Goal: Information Seeking & Learning: Learn about a topic

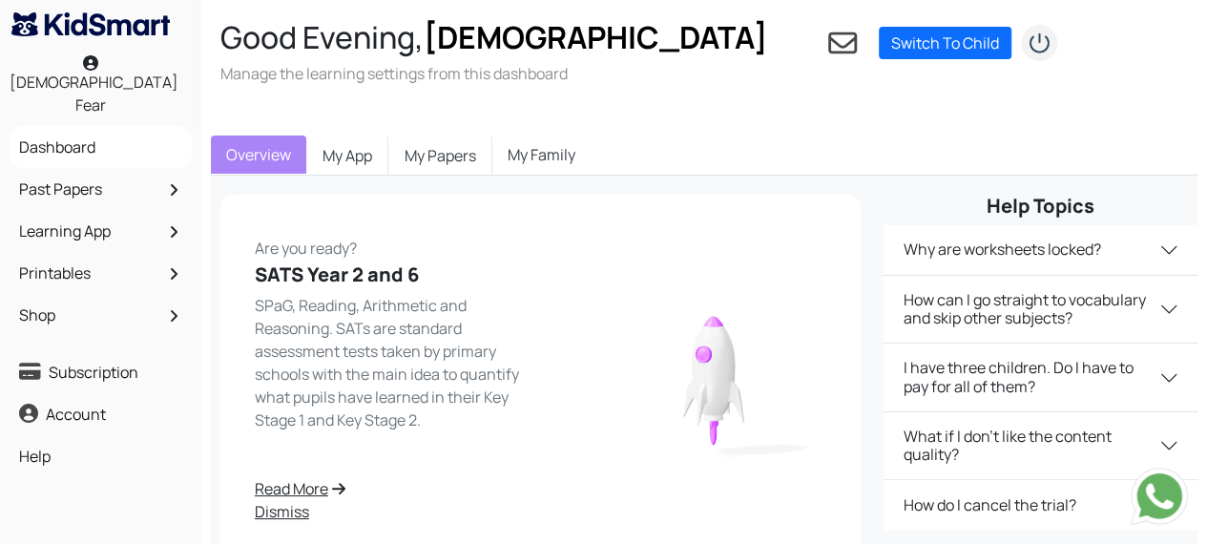
click at [78, 179] on link "Past Papers" at bounding box center [100, 189] width 173 height 32
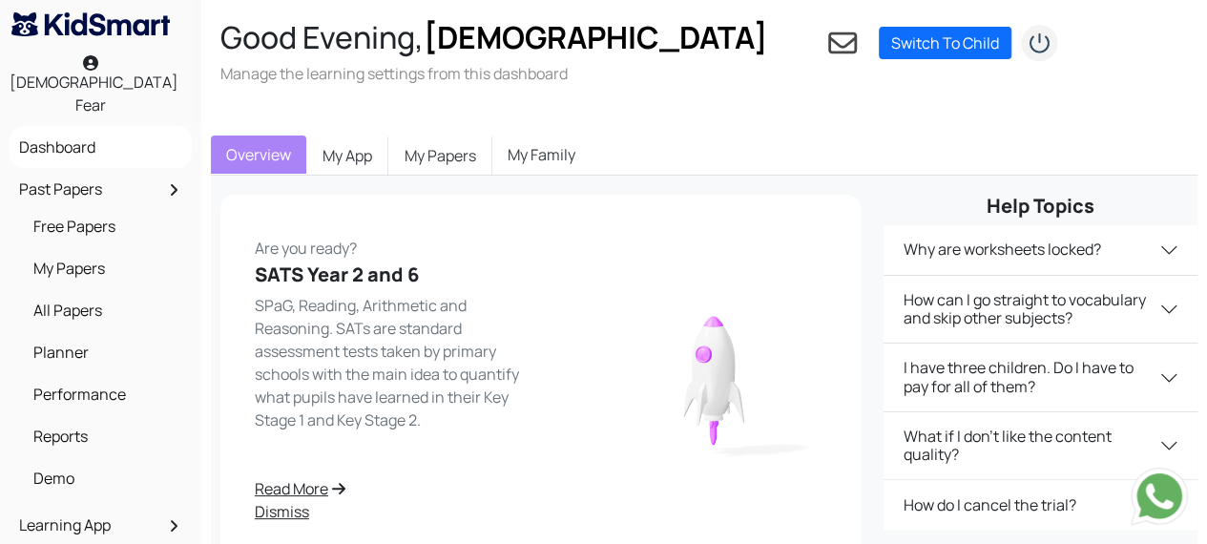
click at [96, 173] on link "Past Papers" at bounding box center [100, 189] width 173 height 32
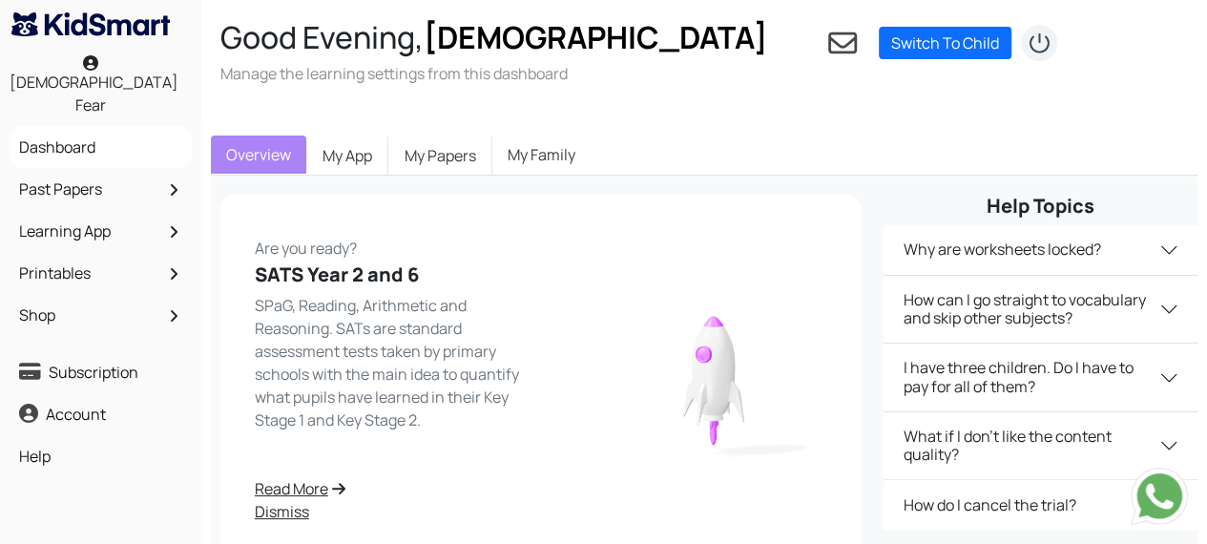
click at [125, 173] on link "Past Papers" at bounding box center [100, 189] width 173 height 32
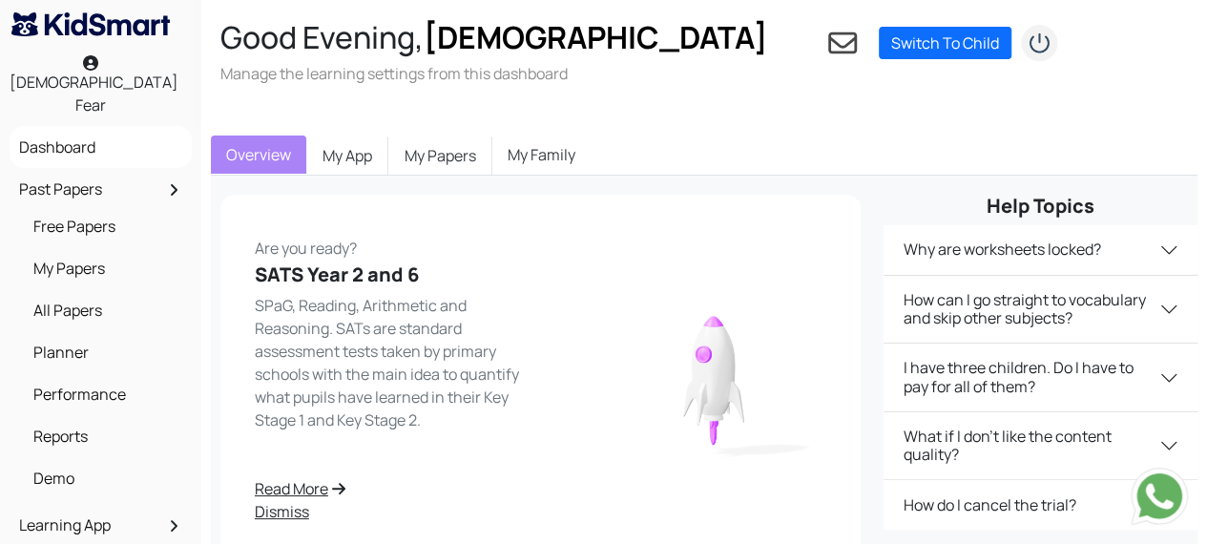
click at [86, 302] on link "All Papers" at bounding box center [106, 310] width 154 height 32
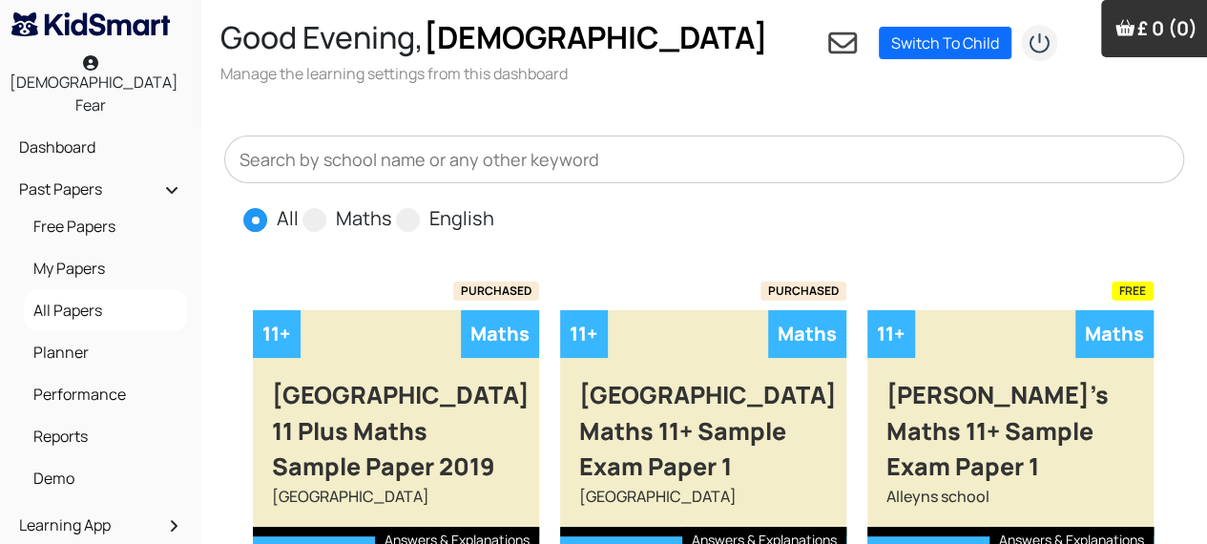
click at [521, 140] on input "text" at bounding box center [704, 159] width 960 height 48
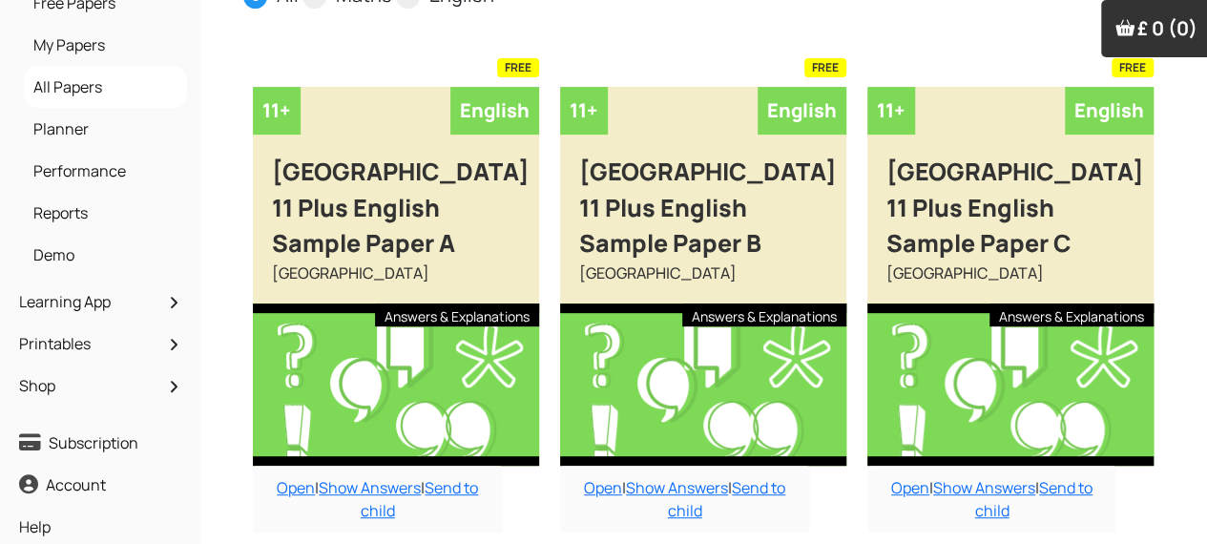
scroll to position [221, 0]
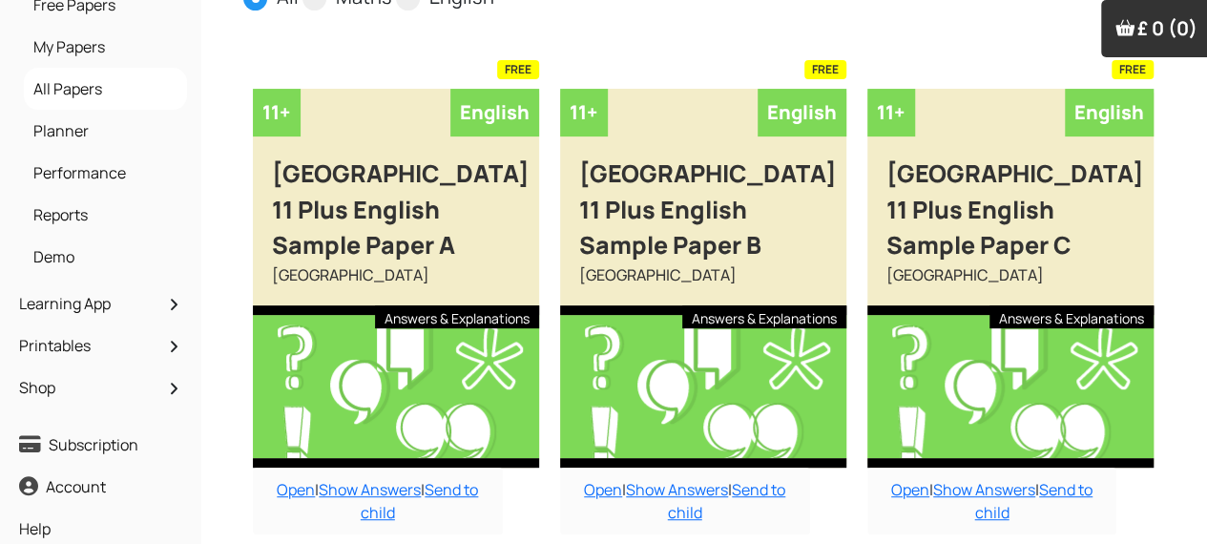
type input "dulwic"
click at [899, 479] on link "Open" at bounding box center [910, 489] width 38 height 21
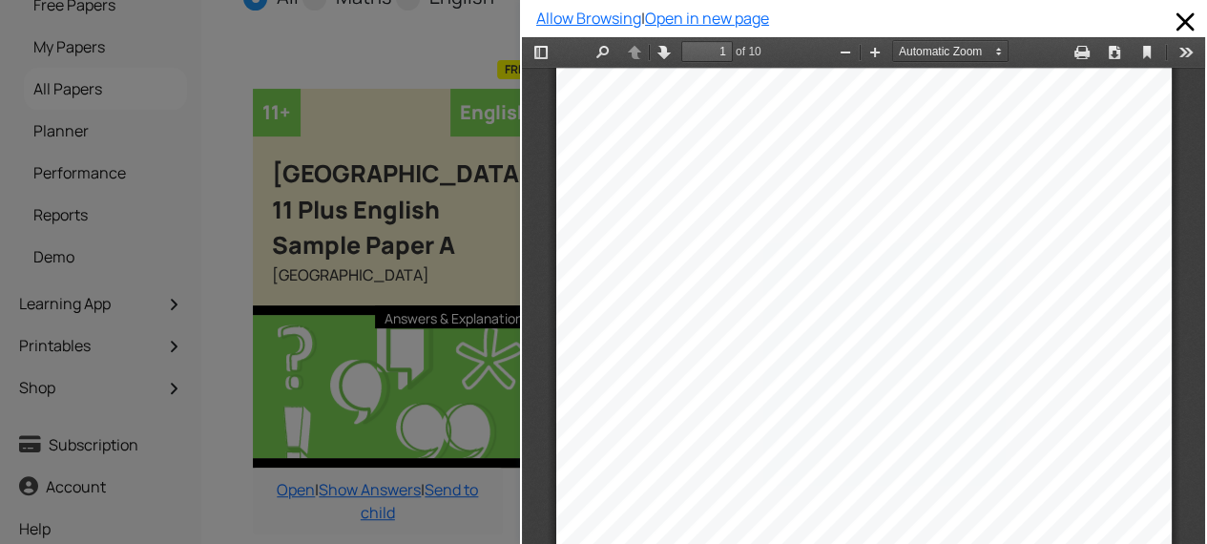
scroll to position [0, 0]
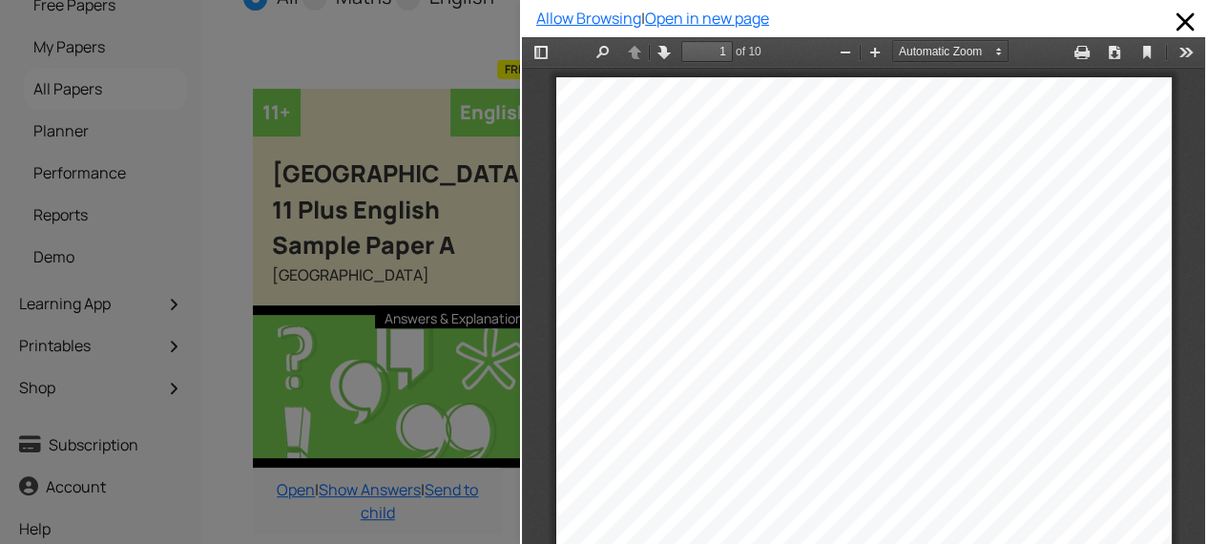
click at [484, 508] on div at bounding box center [260, 272] width 520 height 544
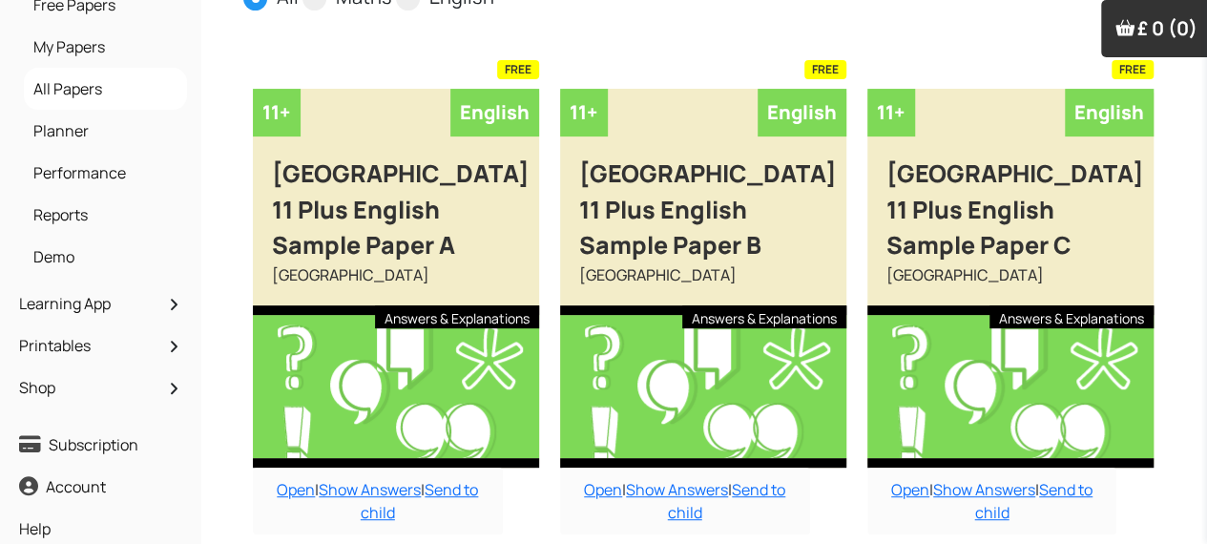
click at [594, 479] on link "Open" at bounding box center [603, 489] width 38 height 21
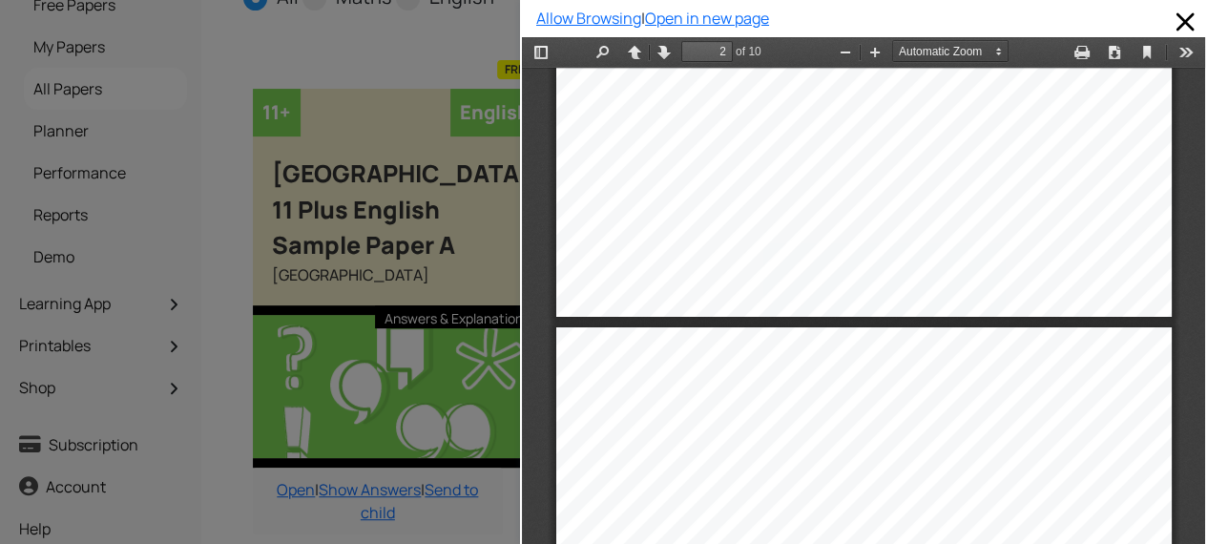
type input "3"
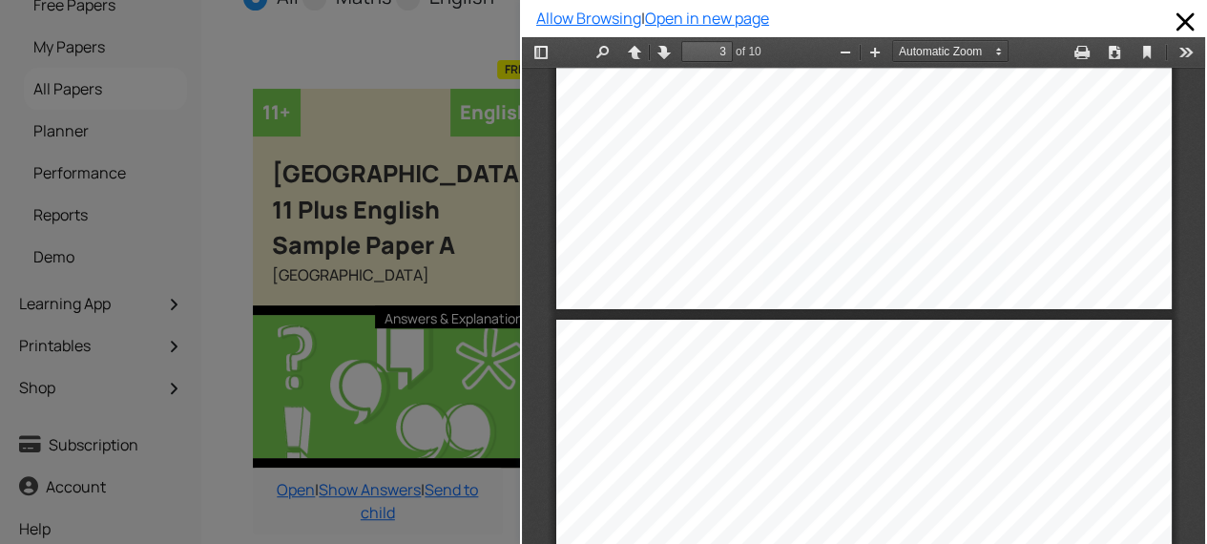
click at [469, 511] on div at bounding box center [260, 272] width 520 height 544
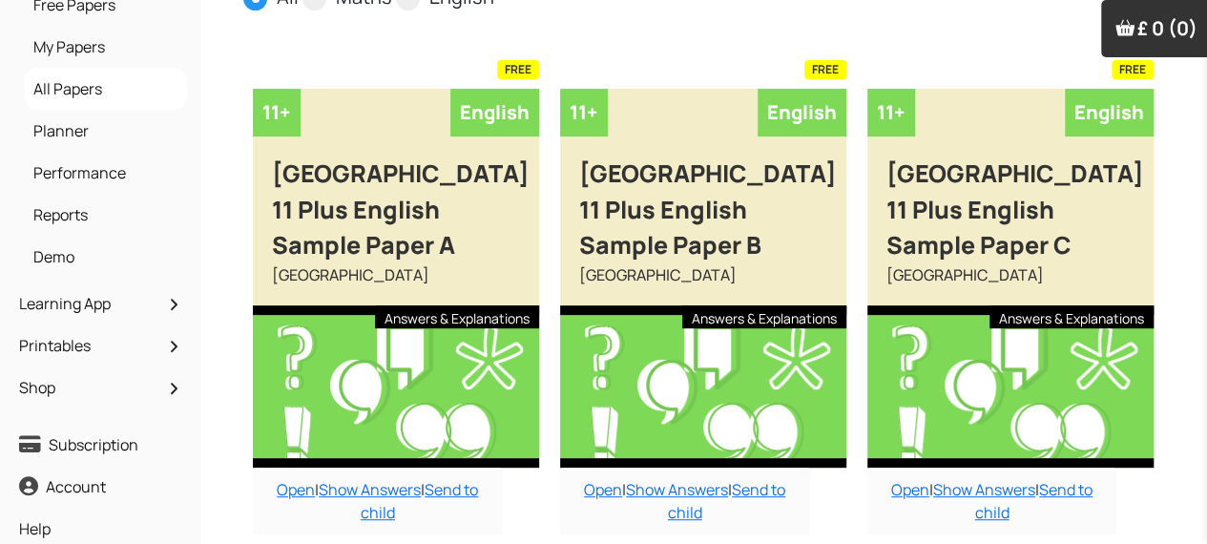
click at [707, 479] on link "Show Answers" at bounding box center [677, 489] width 102 height 21
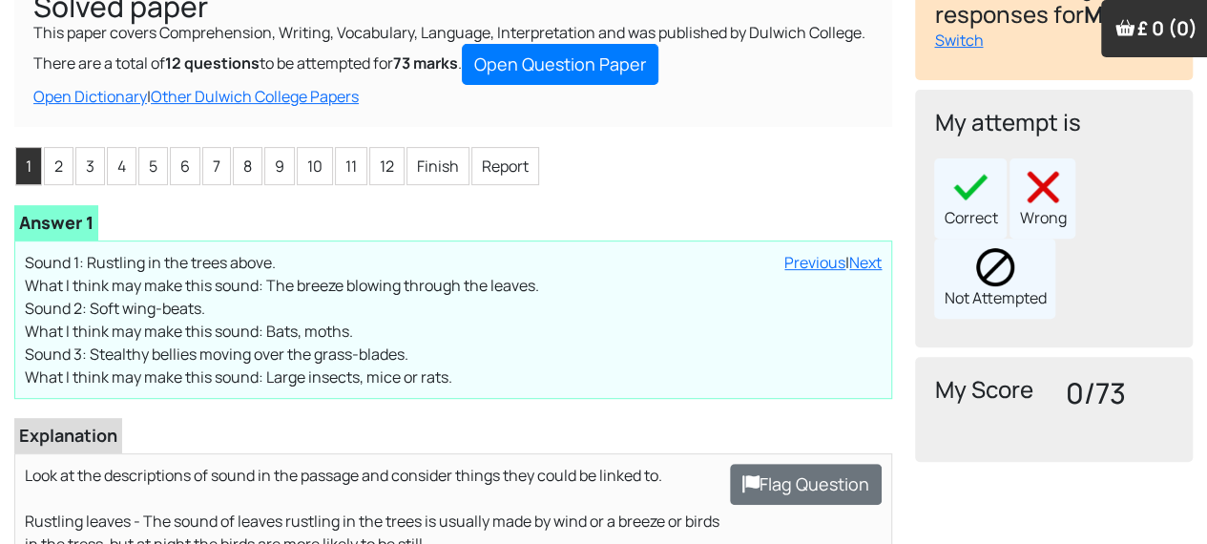
scroll to position [231, 0]
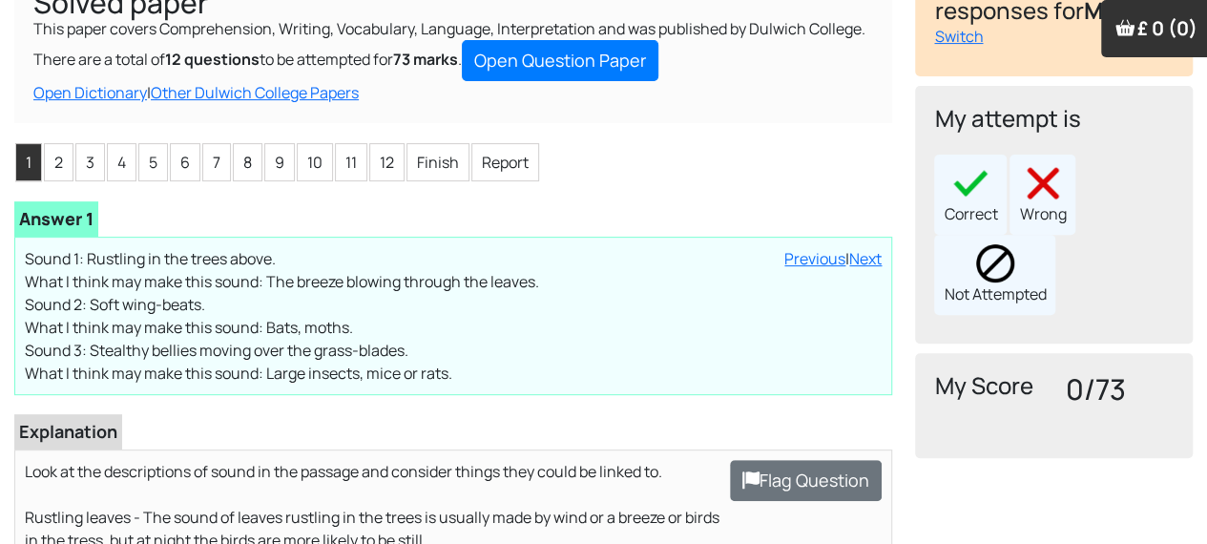
click at [382, 143] on li "12" at bounding box center [386, 162] width 35 height 38
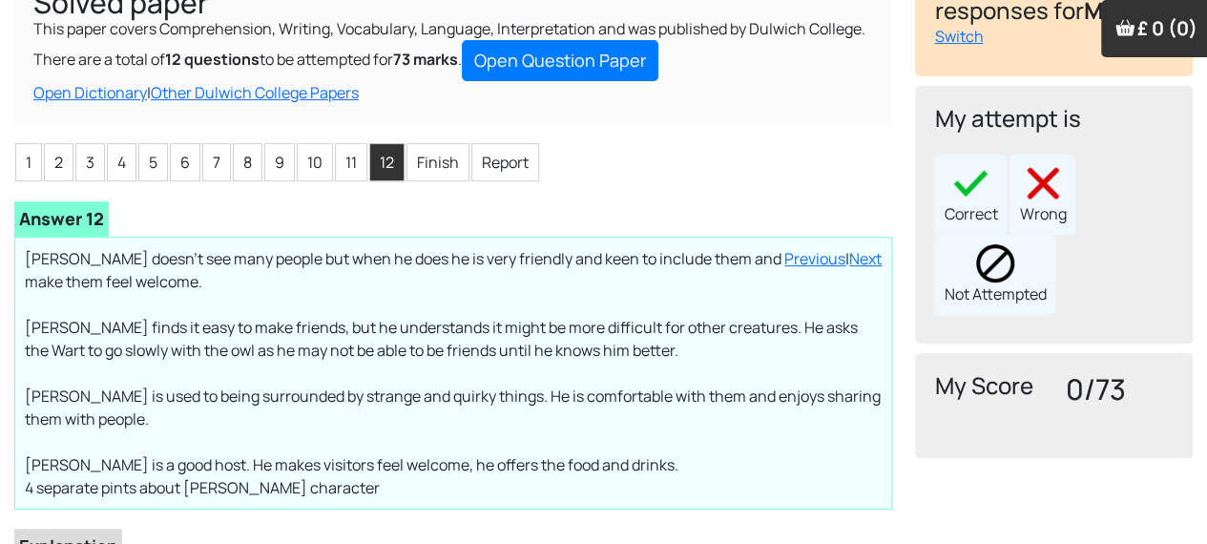
click at [350, 143] on li "11" at bounding box center [351, 162] width 32 height 38
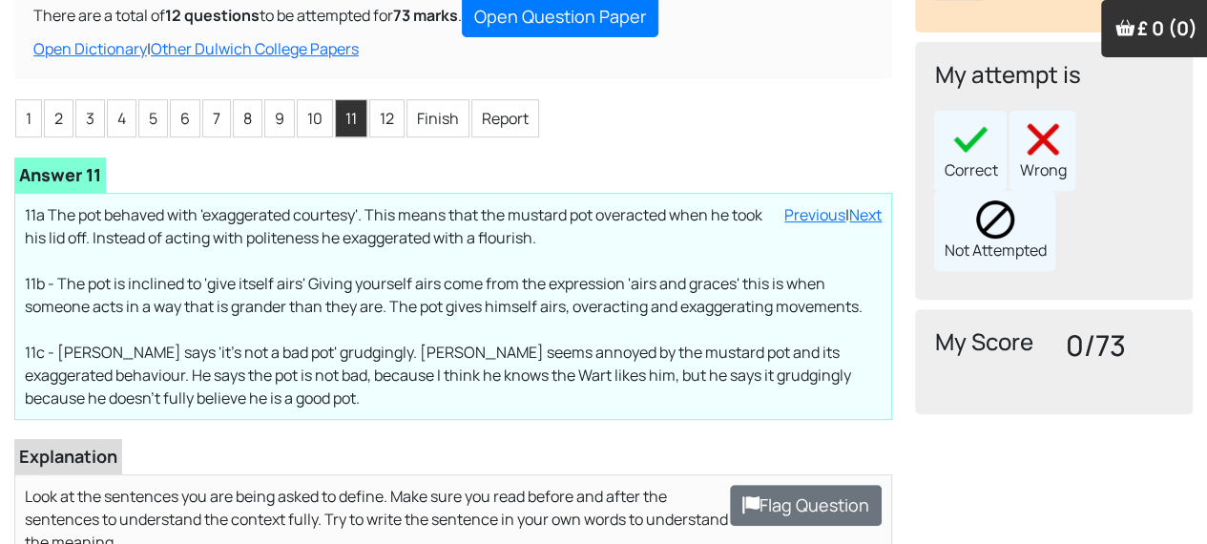
scroll to position [273, 0]
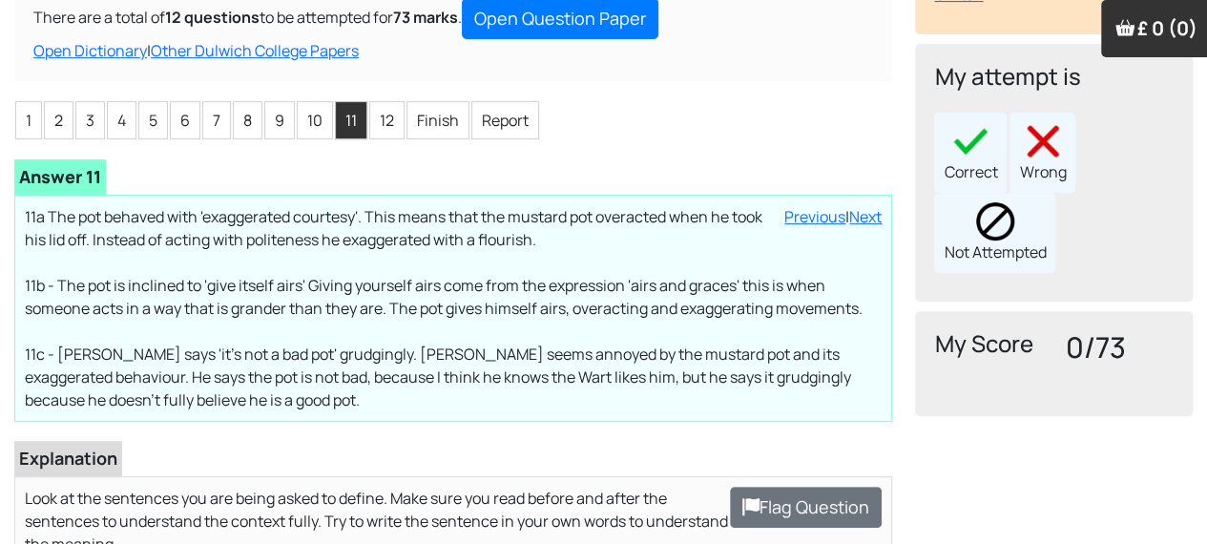
click at [316, 101] on li "10" at bounding box center [315, 120] width 36 height 38
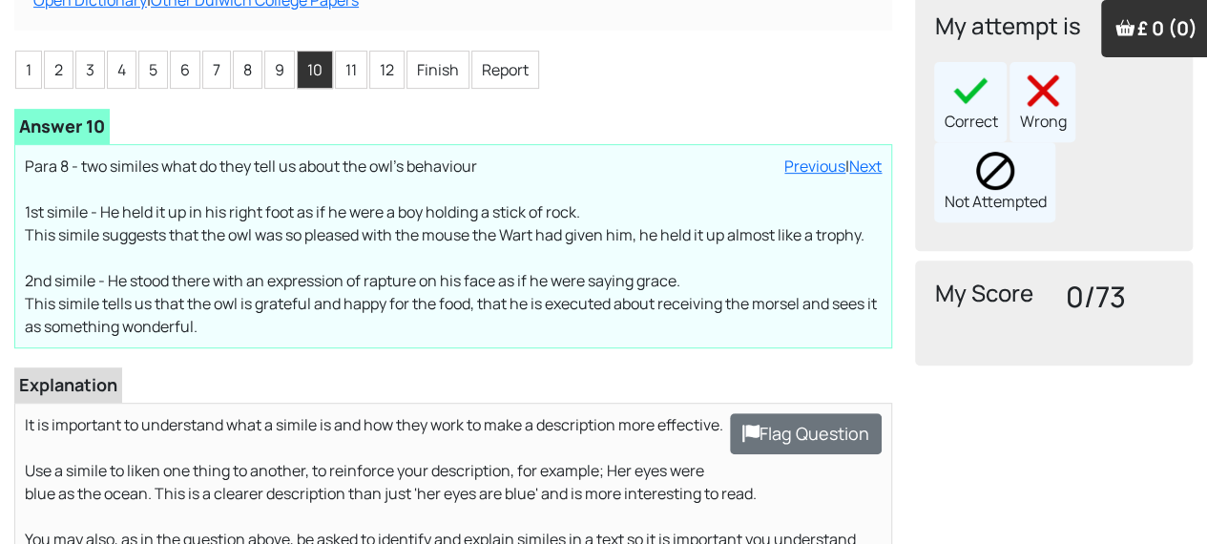
scroll to position [249, 0]
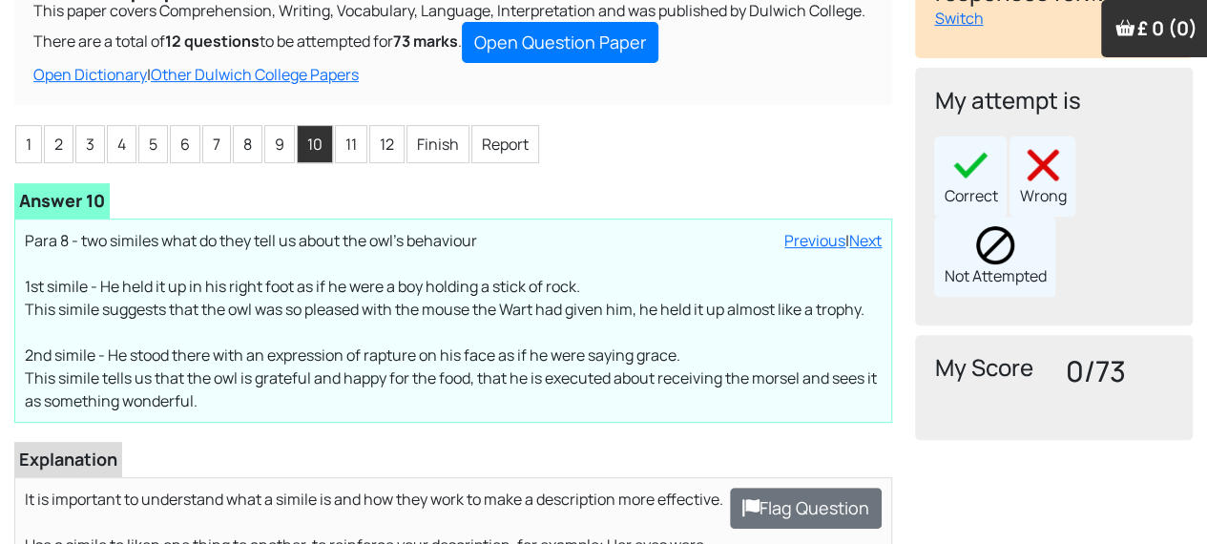
click at [281, 125] on li "9" at bounding box center [279, 144] width 31 height 38
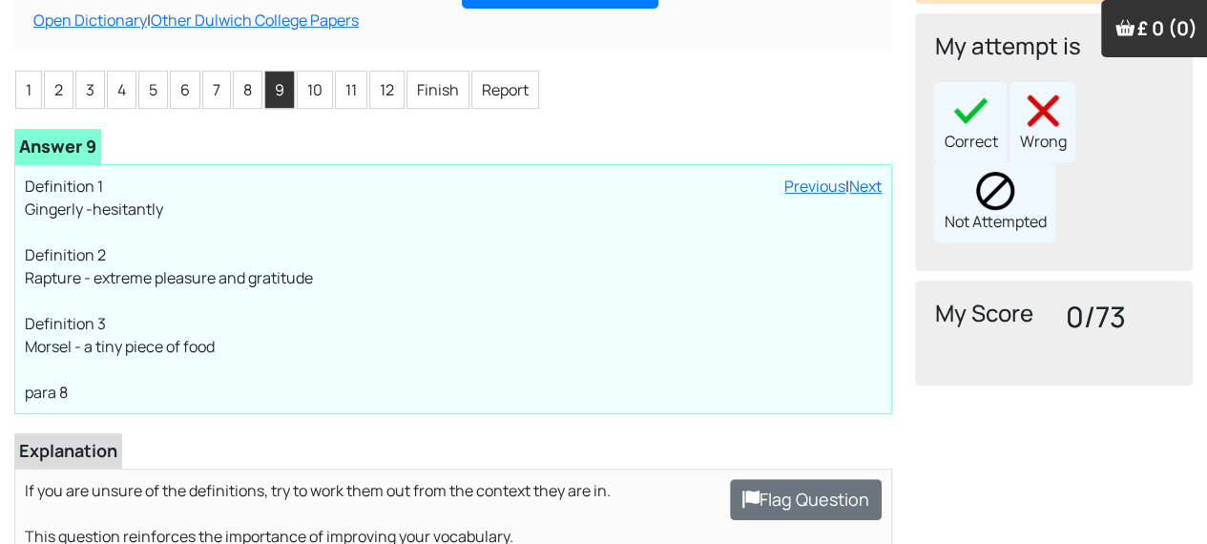
scroll to position [304, 0]
click at [240, 70] on li "8" at bounding box center [248, 89] width 30 height 38
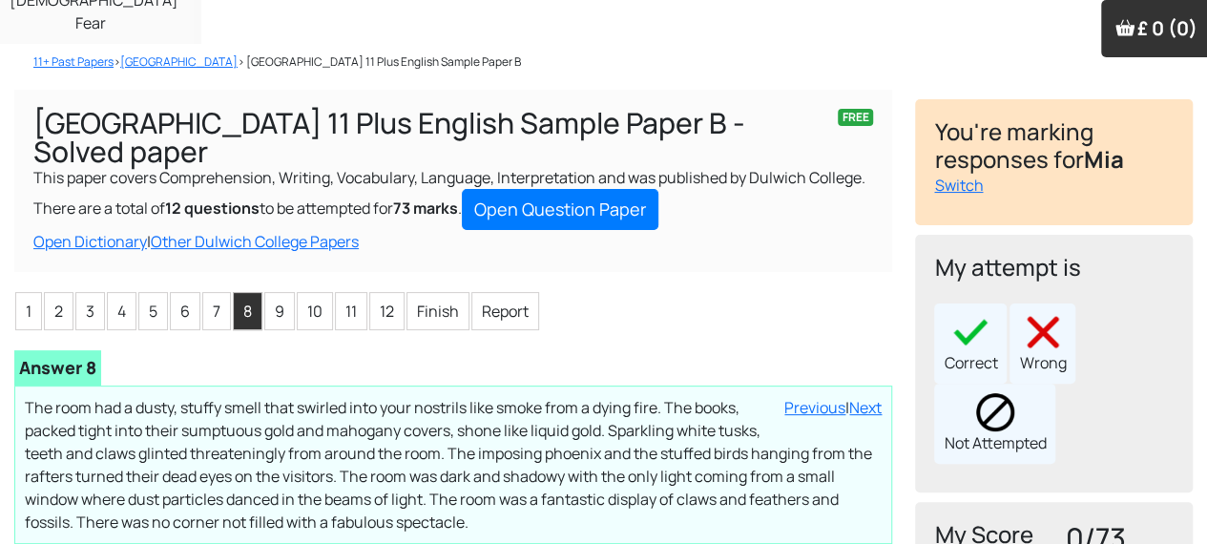
scroll to position [83, 0]
click at [608, 188] on link "Open Question Paper" at bounding box center [560, 208] width 197 height 41
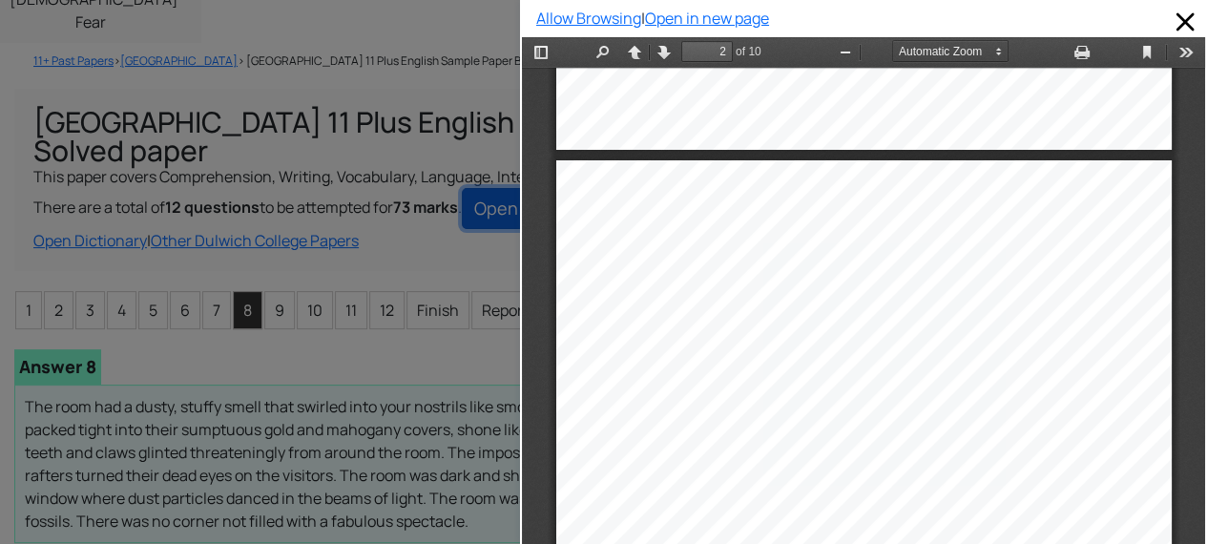
scroll to position [832, 0]
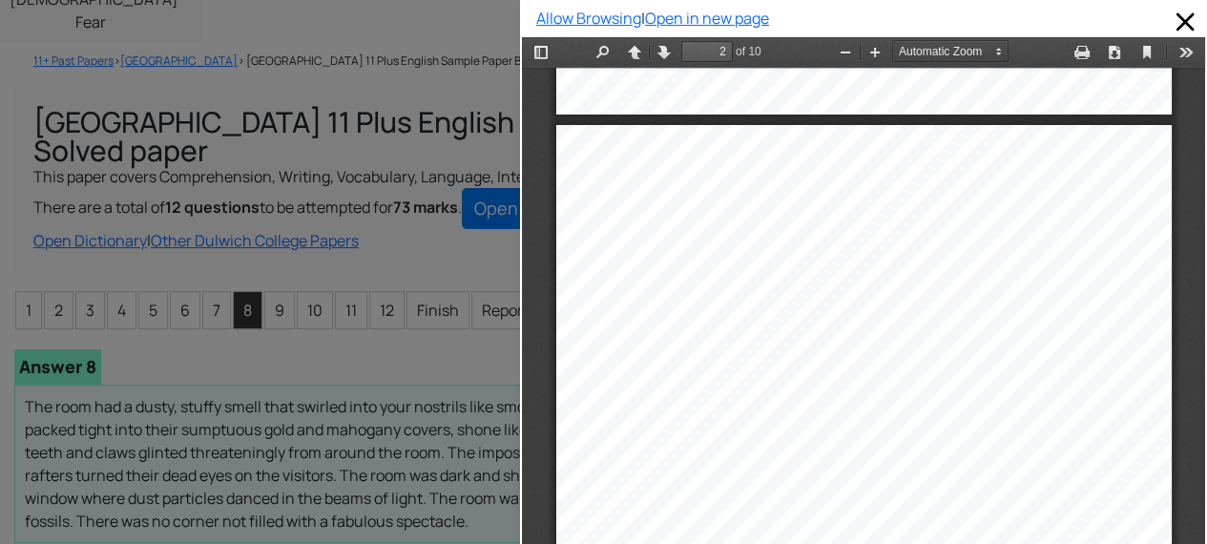
drag, startPoint x: 590, startPoint y: 198, endPoint x: 812, endPoint y: 509, distance: 382.3
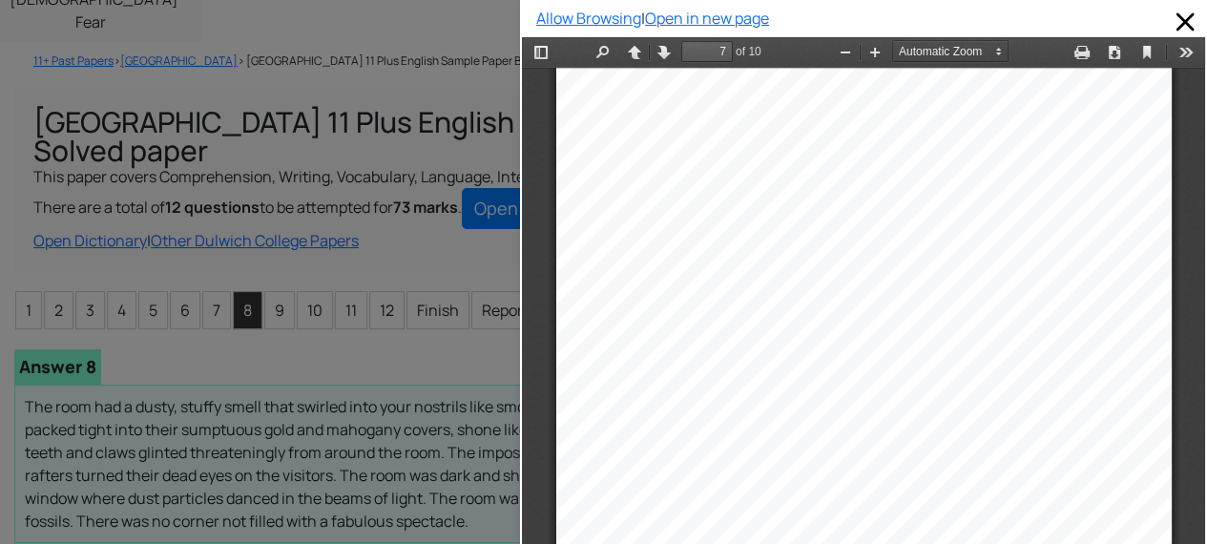
scroll to position [5395, 0]
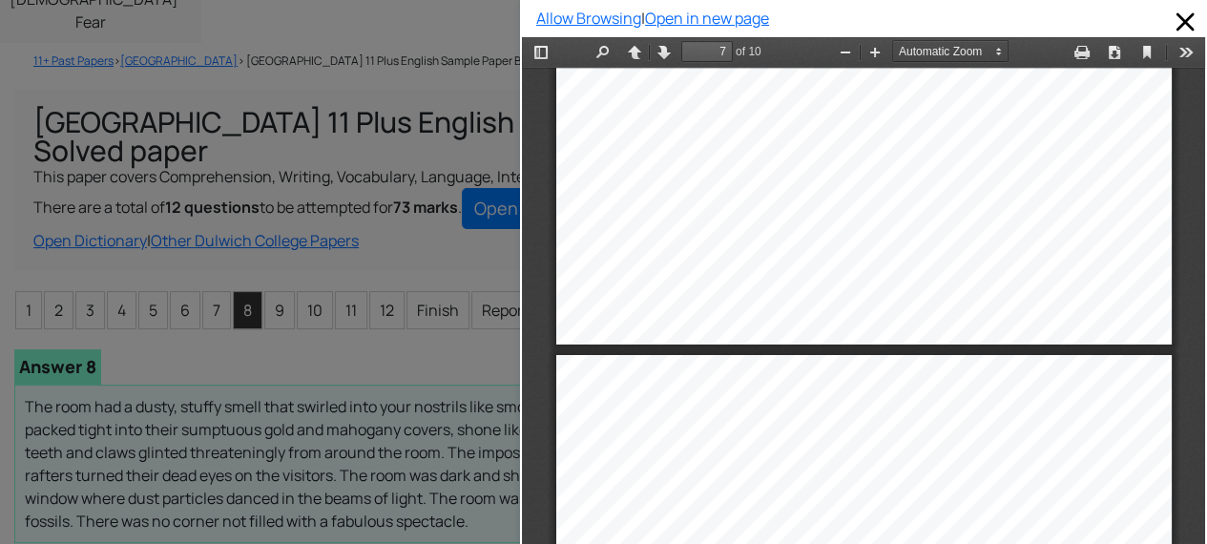
type input "6"
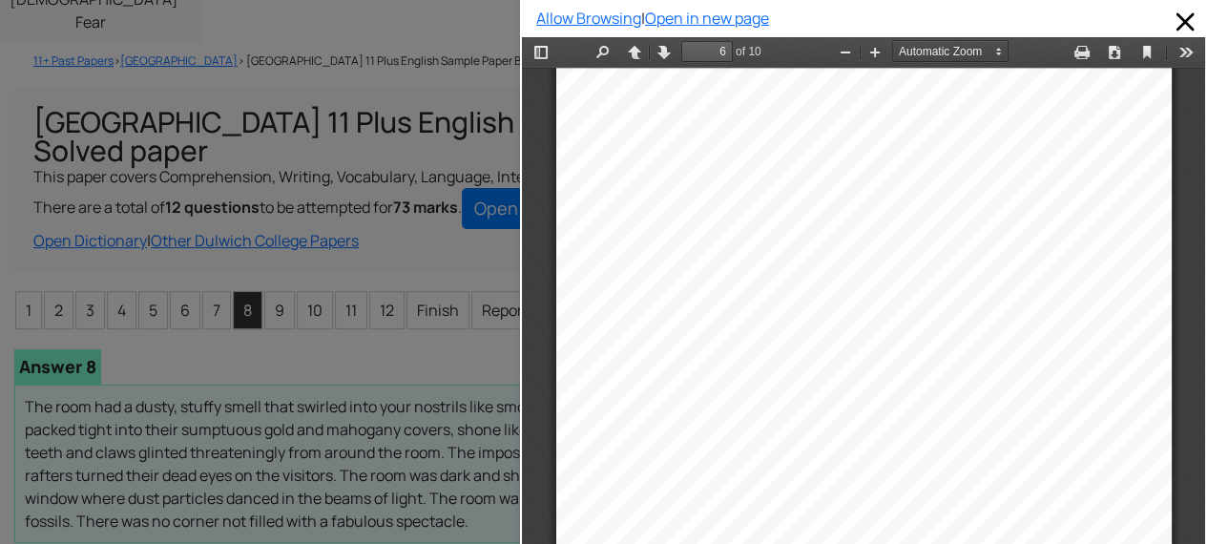
scroll to position [4463, 0]
click at [461, 332] on div at bounding box center [260, 272] width 520 height 544
